Goal: Find specific page/section

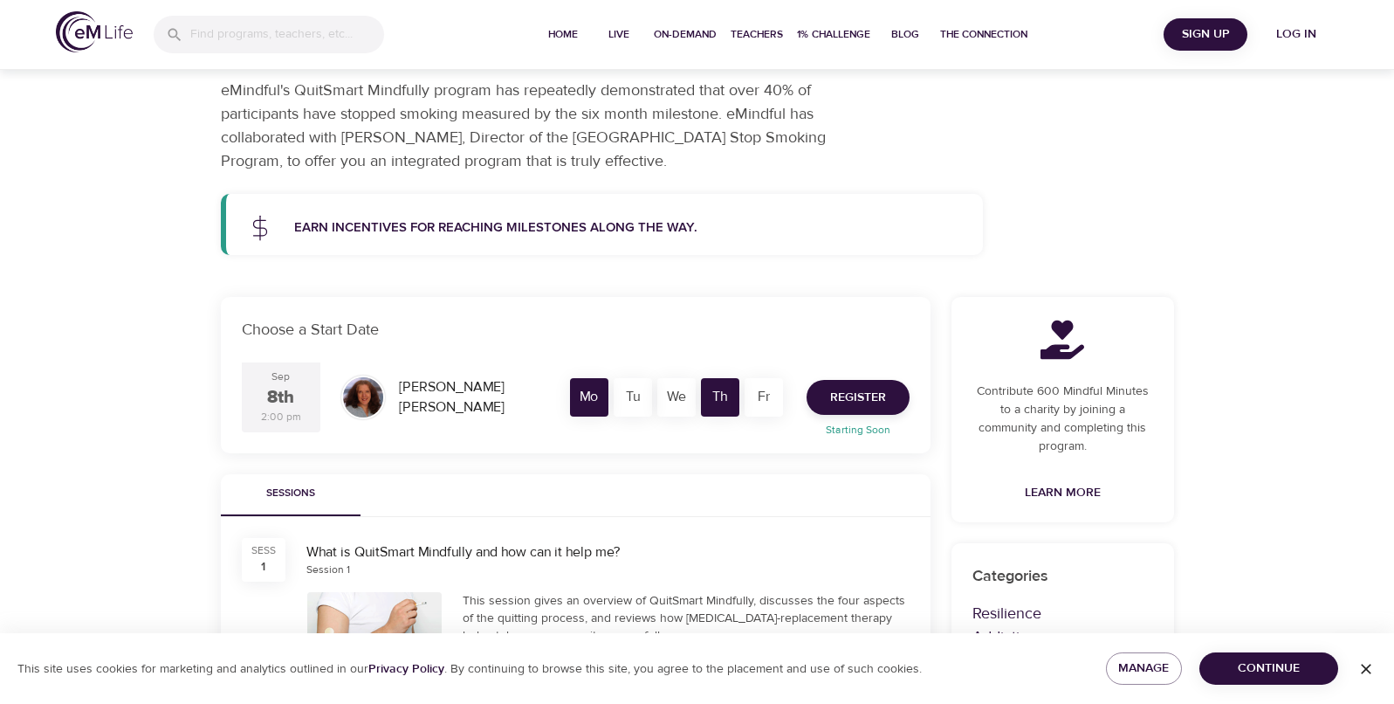
scroll to position [141, 0]
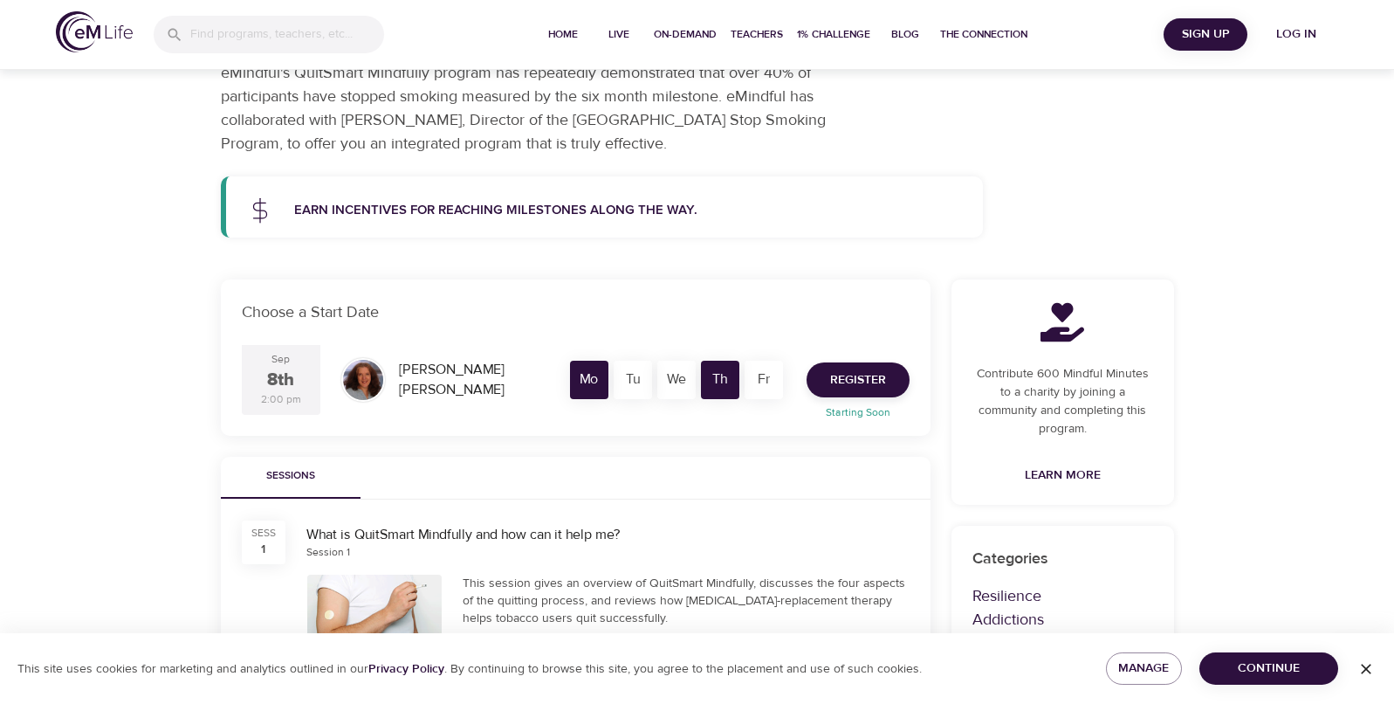
click at [465, 213] on p "Earn incentives for reaching milestones along the way." at bounding box center [628, 211] width 669 height 20
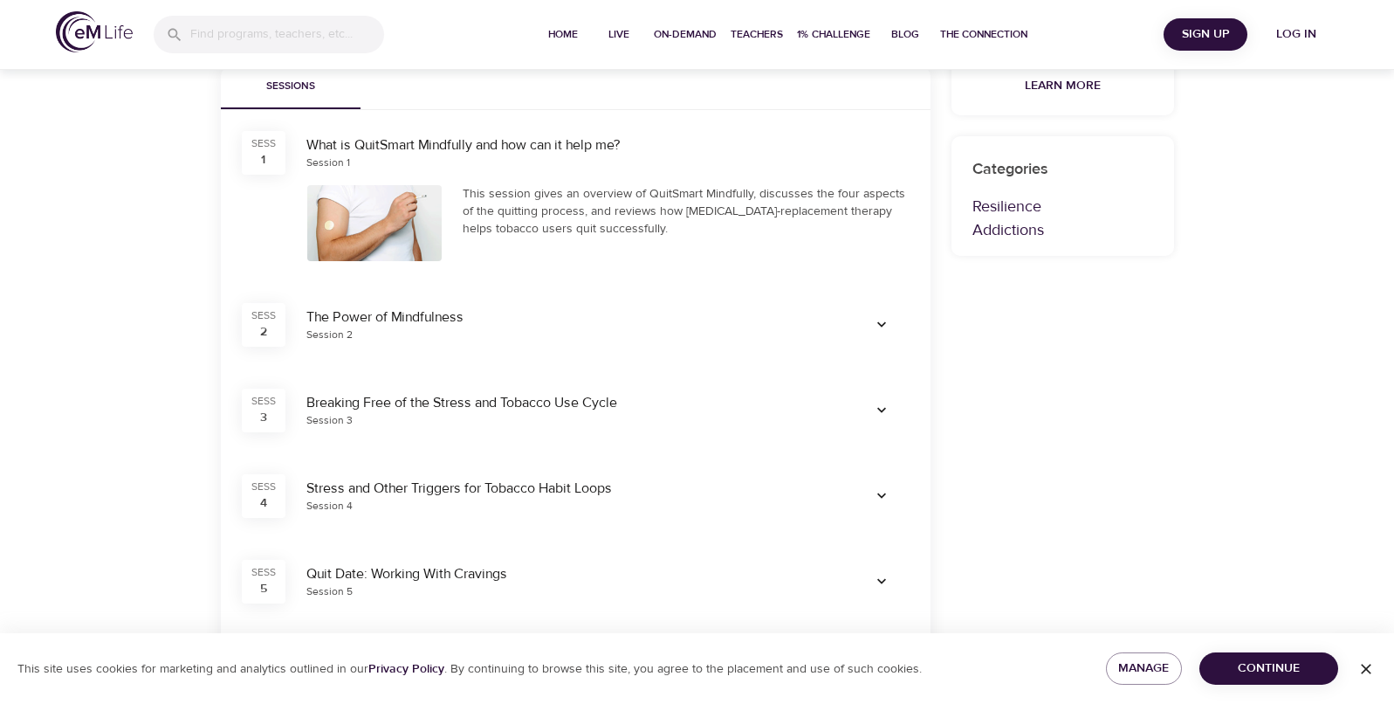
scroll to position [0, 0]
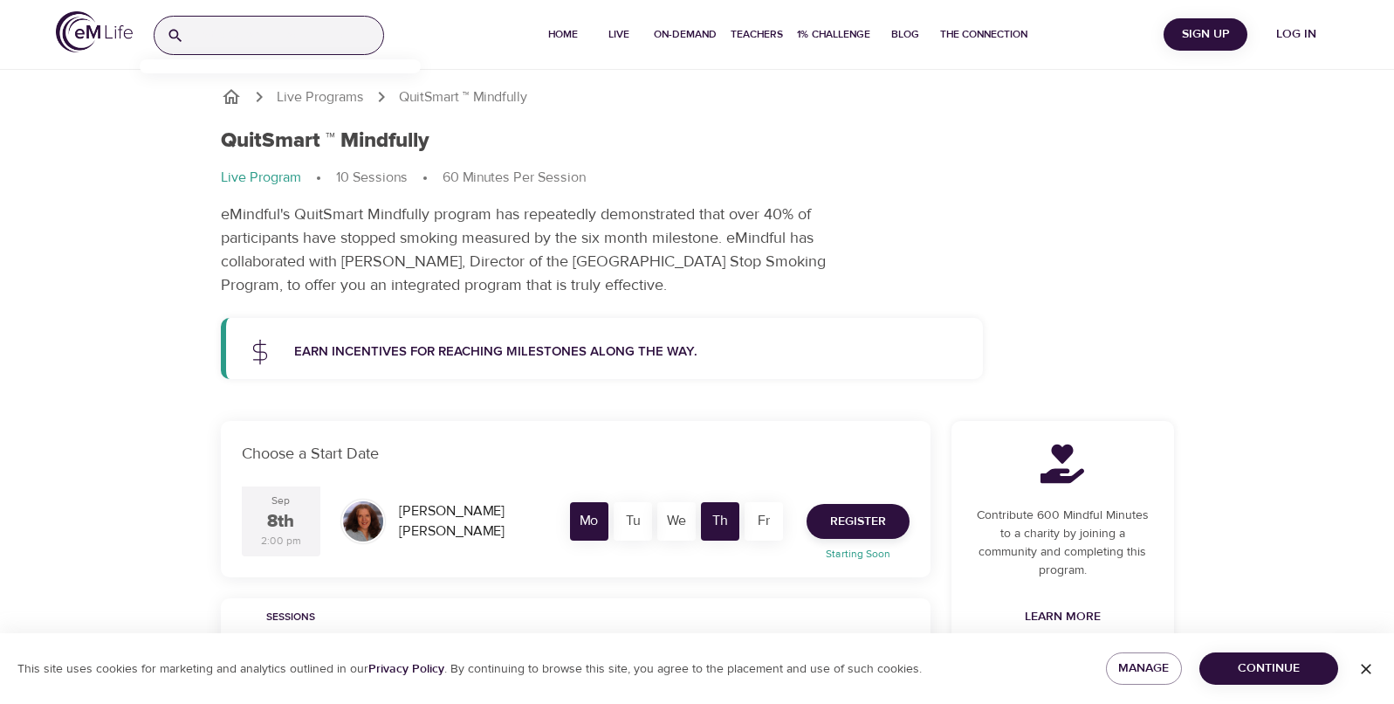
click at [297, 30] on input "search" at bounding box center [287, 36] width 192 height 38
drag, startPoint x: 174, startPoint y: 32, endPoint x: 165, endPoint y: 31, distance: 8.8
click at [165, 31] on div "gift card" at bounding box center [269, 35] width 230 height 39
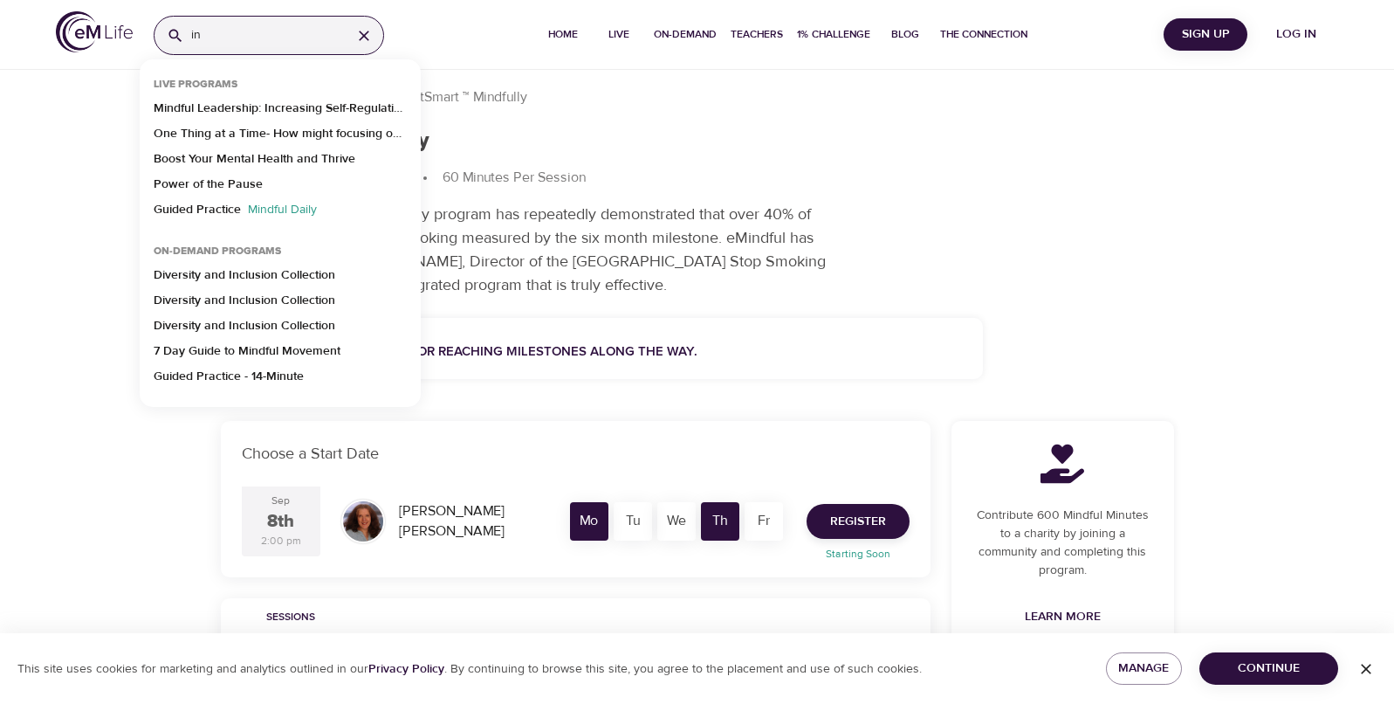
type input "i"
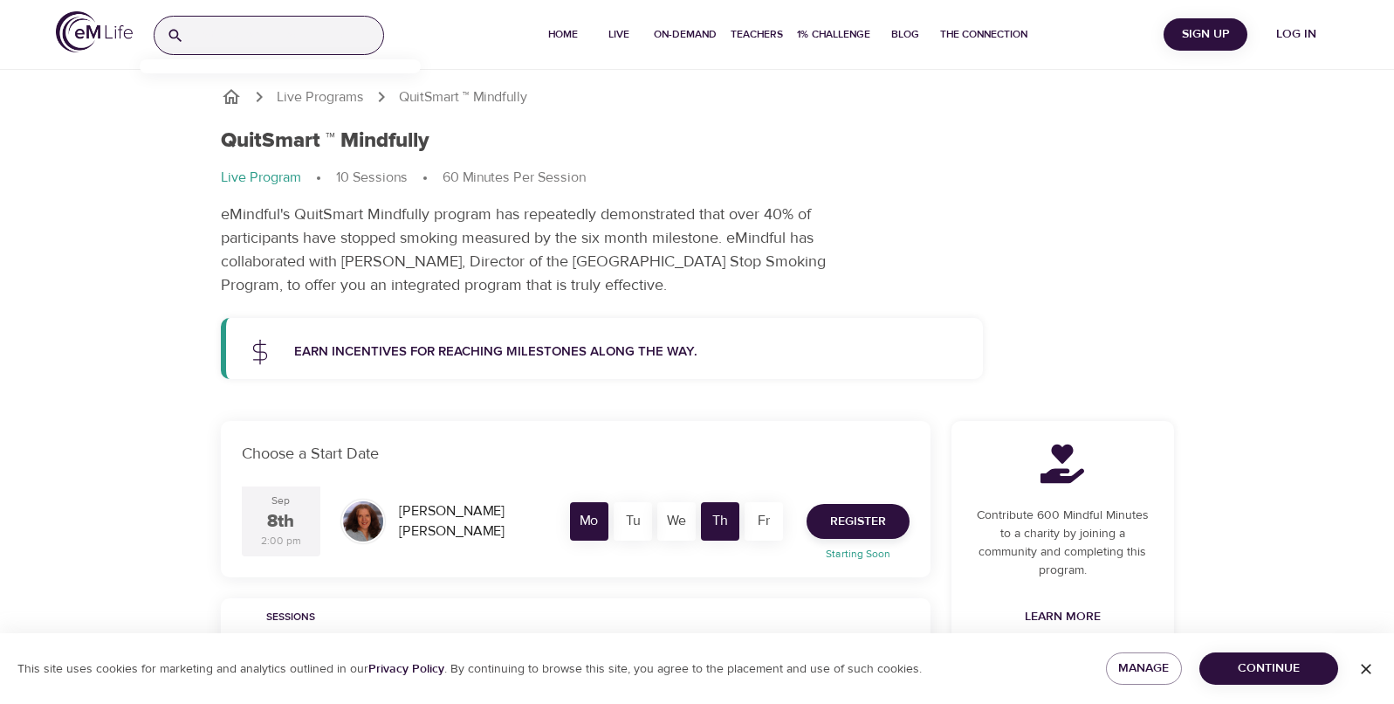
click at [1000, 264] on div "QuitSmart ™ Mindfully Live Program 10 Sessions 60 Minutes Per Session eMindful'…" at bounding box center [697, 212] width 974 height 189
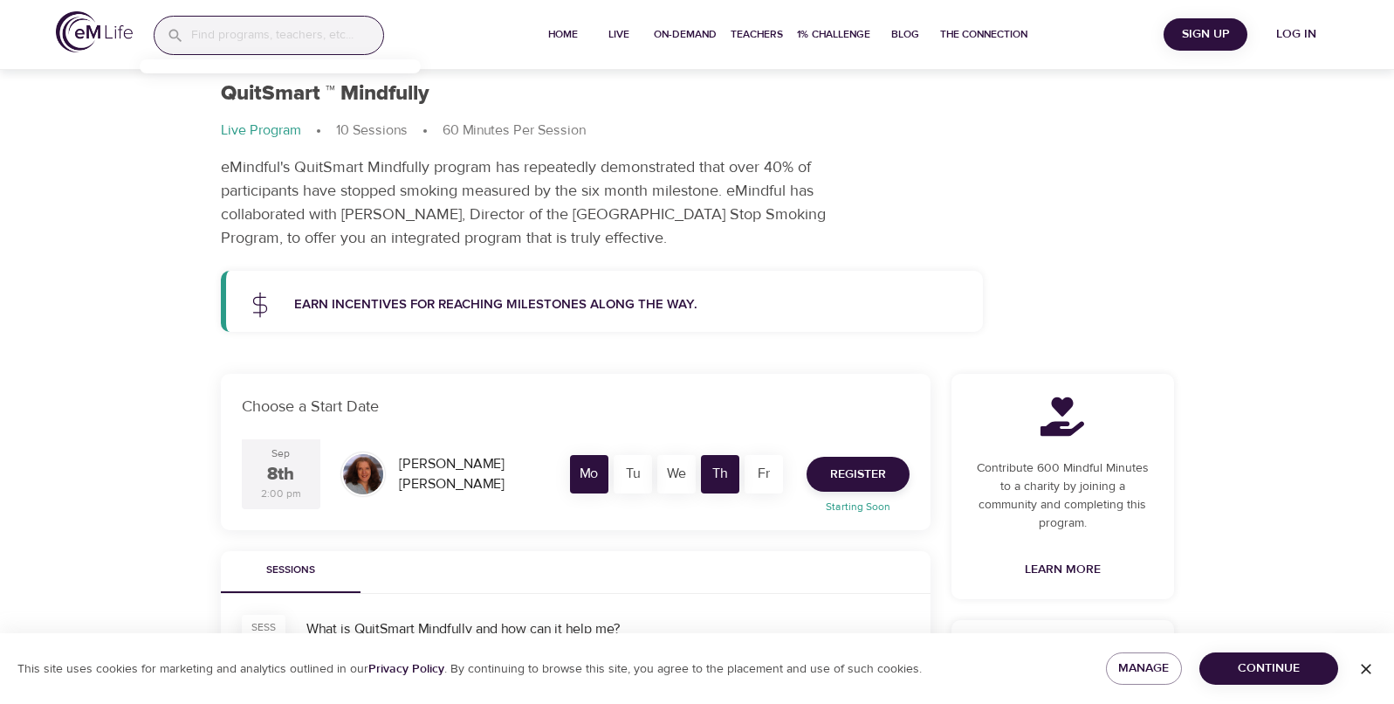
scroll to position [150, 0]
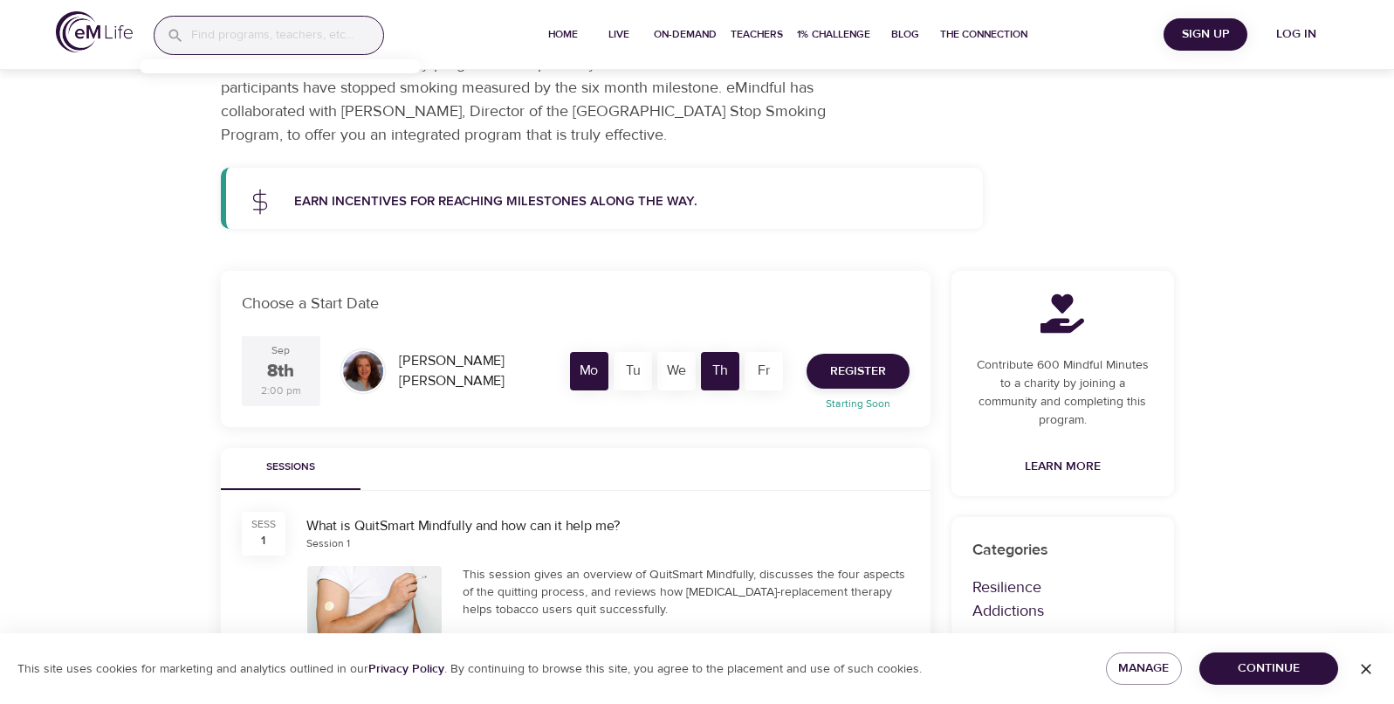
click at [536, 194] on p "Earn incentives for reaching milestones along the way." at bounding box center [628, 202] width 669 height 20
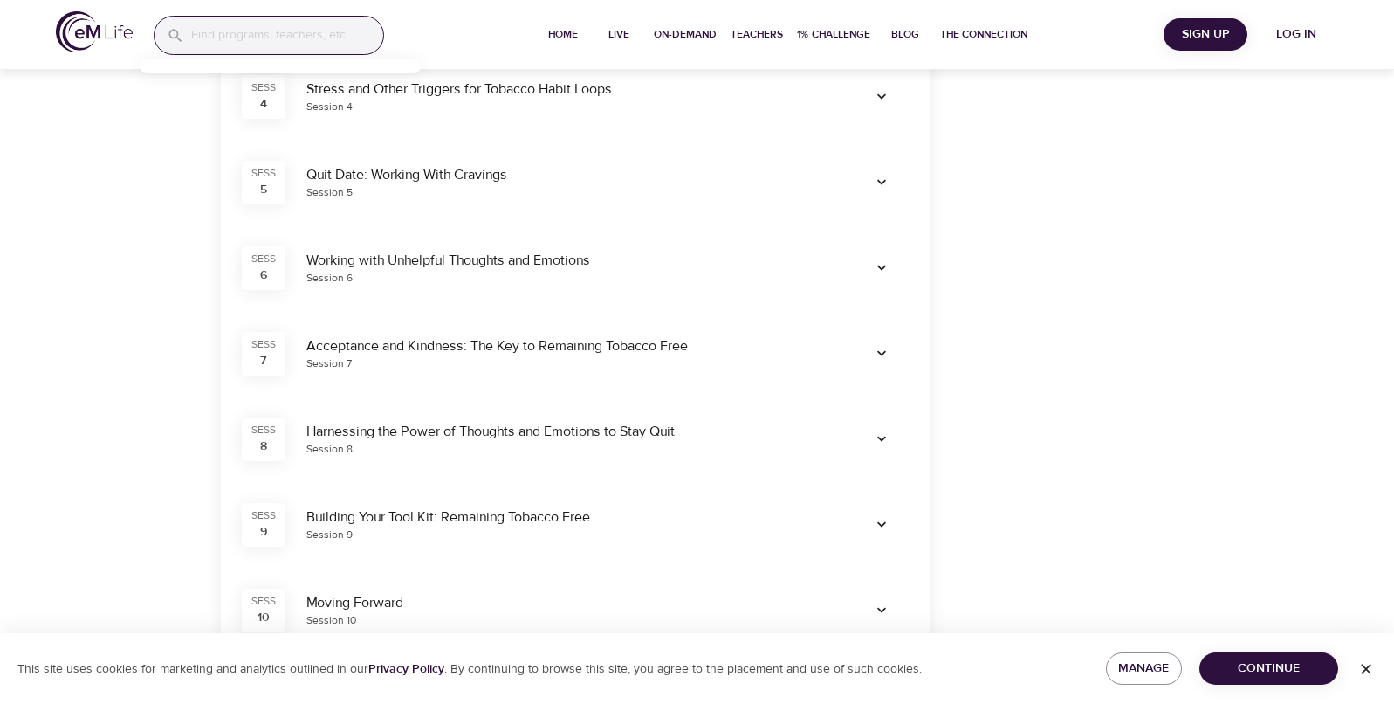
scroll to position [796, 0]
